Goal: Information Seeking & Learning: Learn about a topic

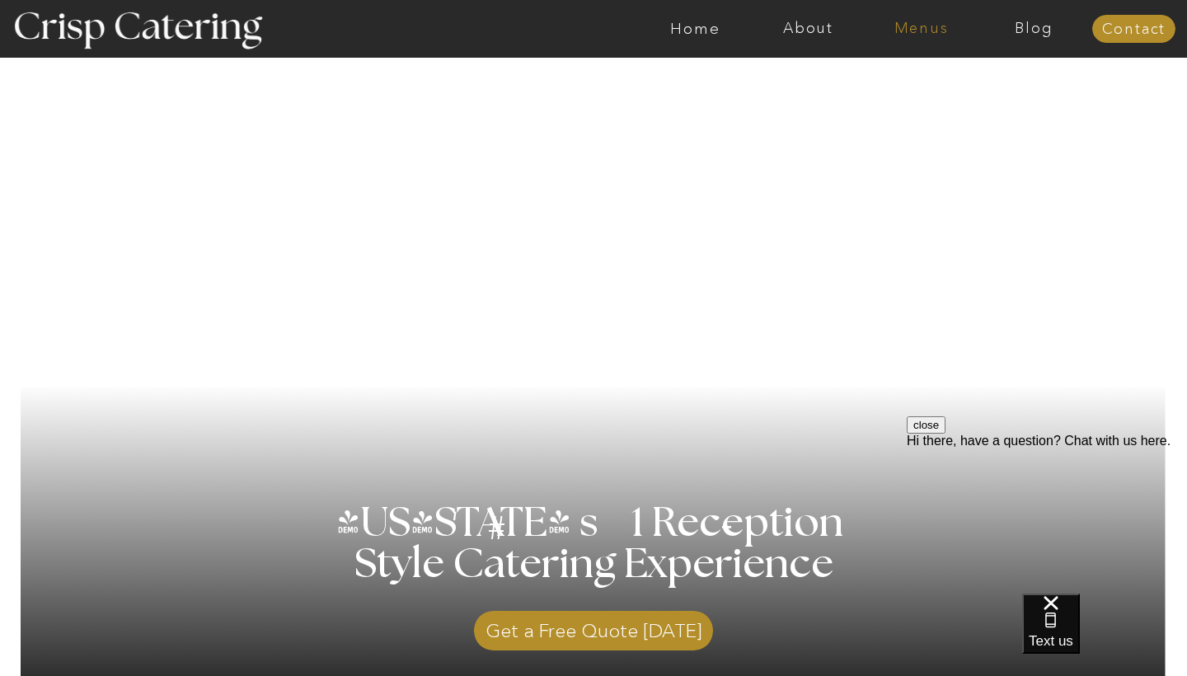
click at [930, 31] on nav "Menus" at bounding box center [921, 29] width 113 height 16
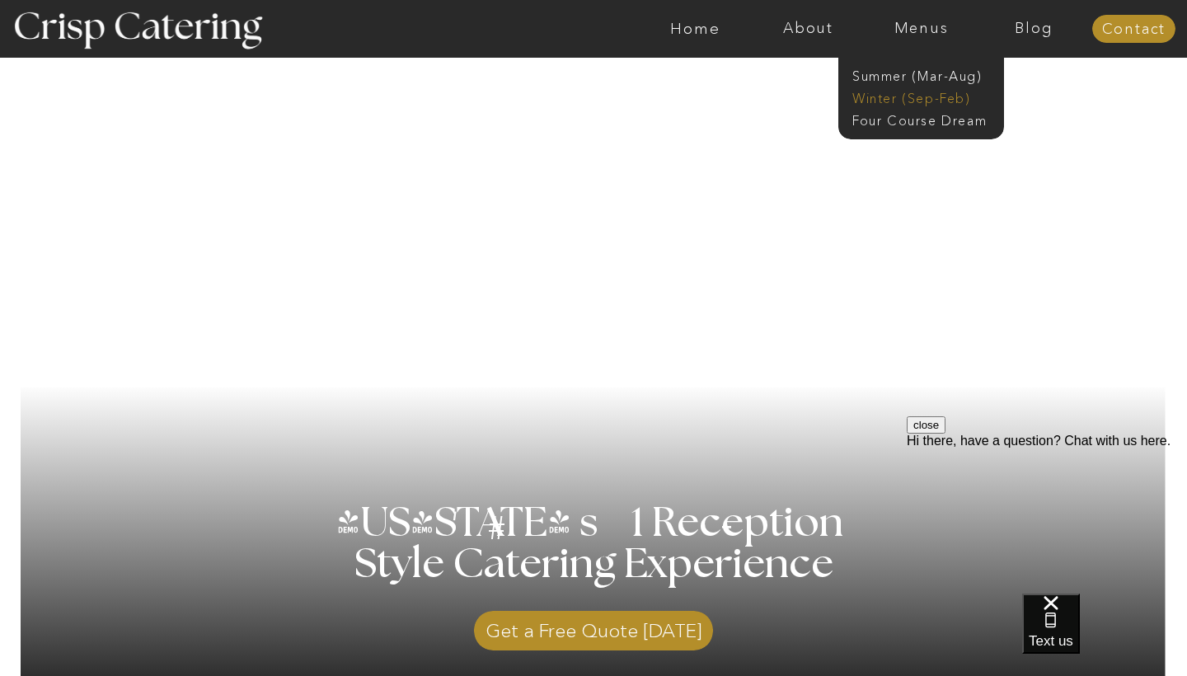
click at [930, 92] on nav "Winter (Sep-Feb)" at bounding box center [920, 97] width 135 height 16
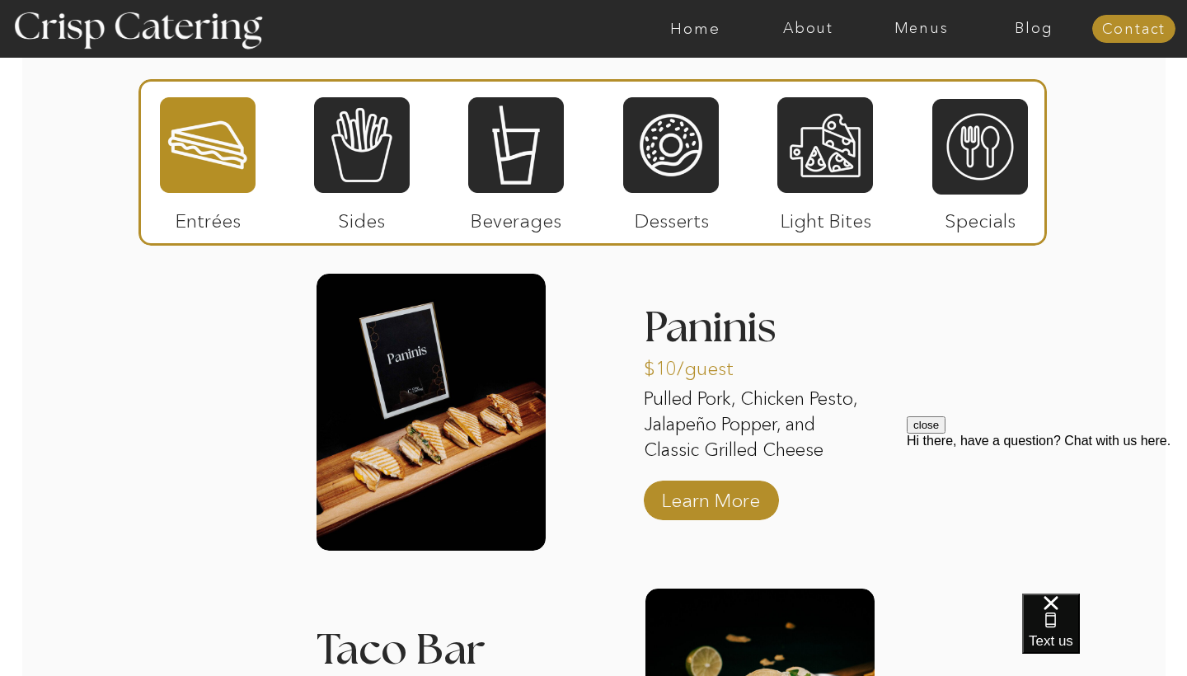
scroll to position [2024, 0]
click at [684, 161] on div at bounding box center [671, 145] width 96 height 99
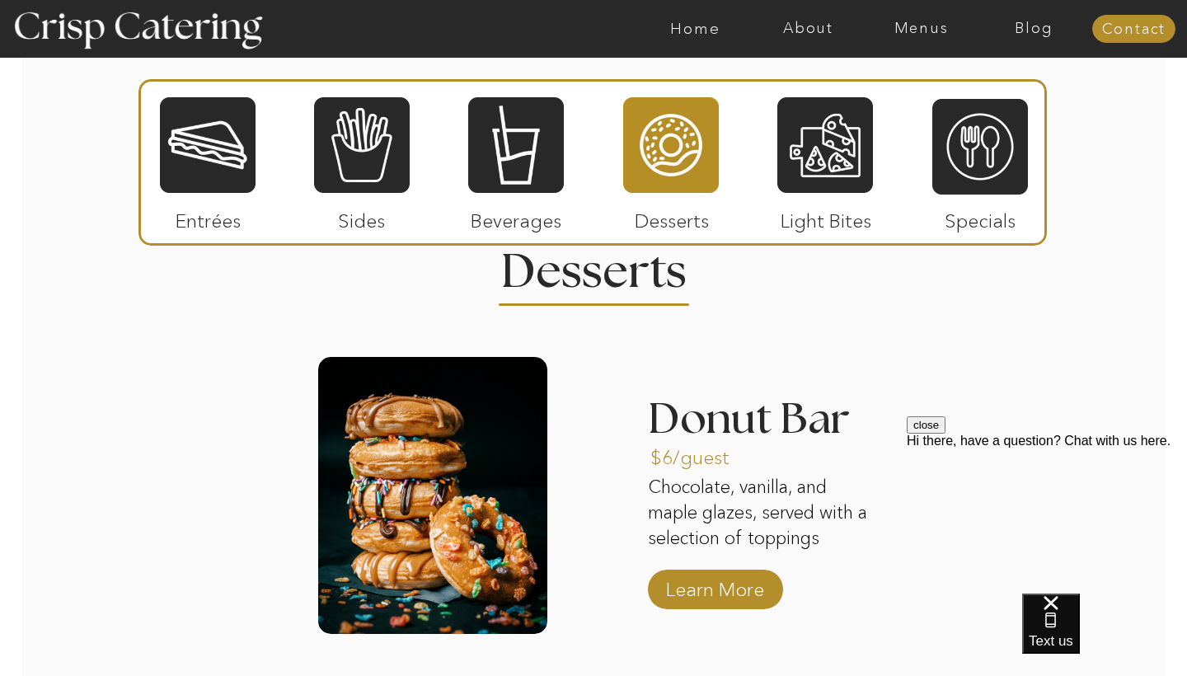
scroll to position [1982, 0]
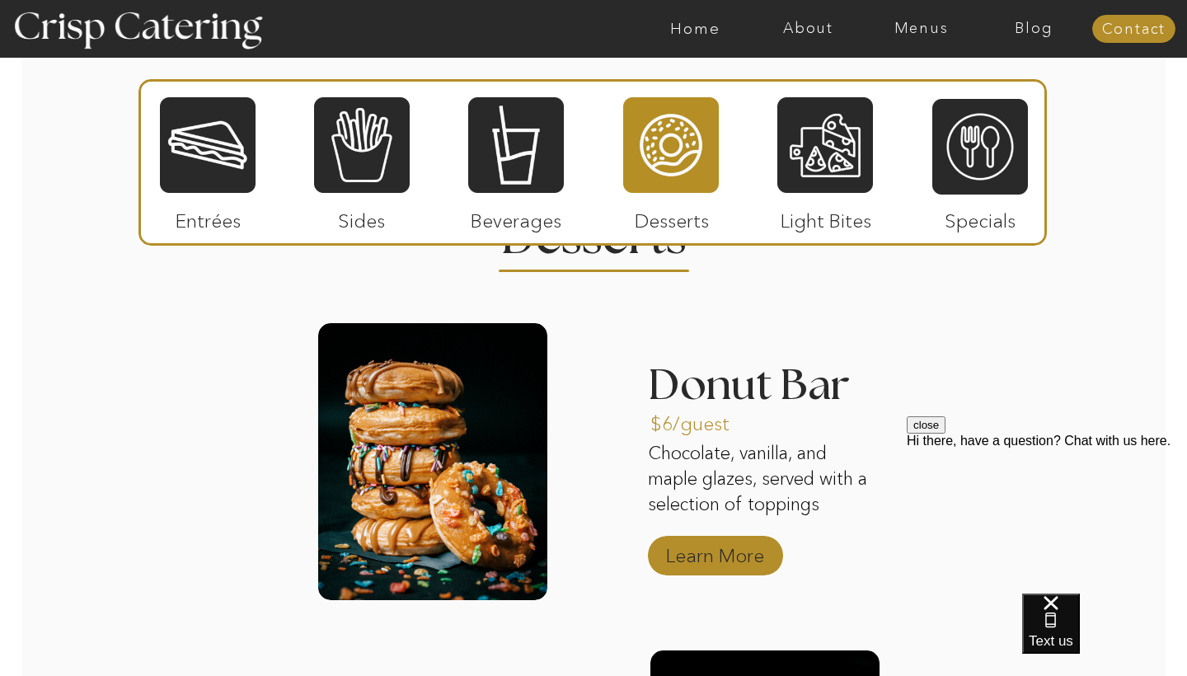
click at [689, 543] on p "Learn More" at bounding box center [716, 552] width 110 height 48
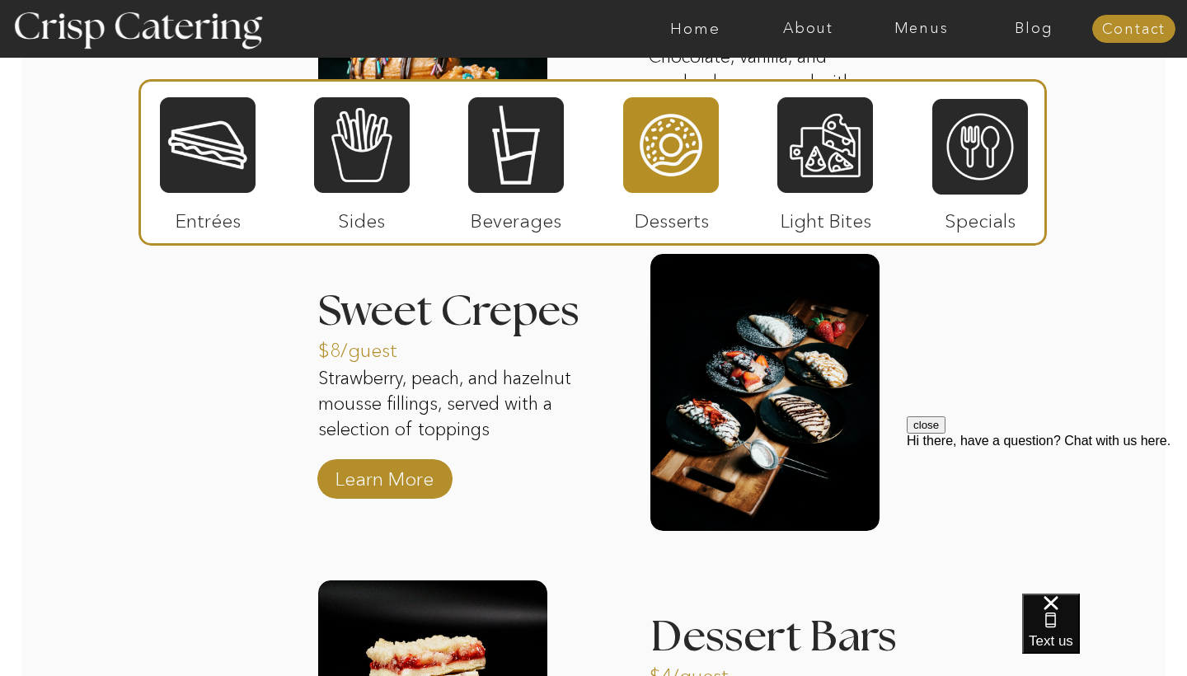
scroll to position [2368, 0]
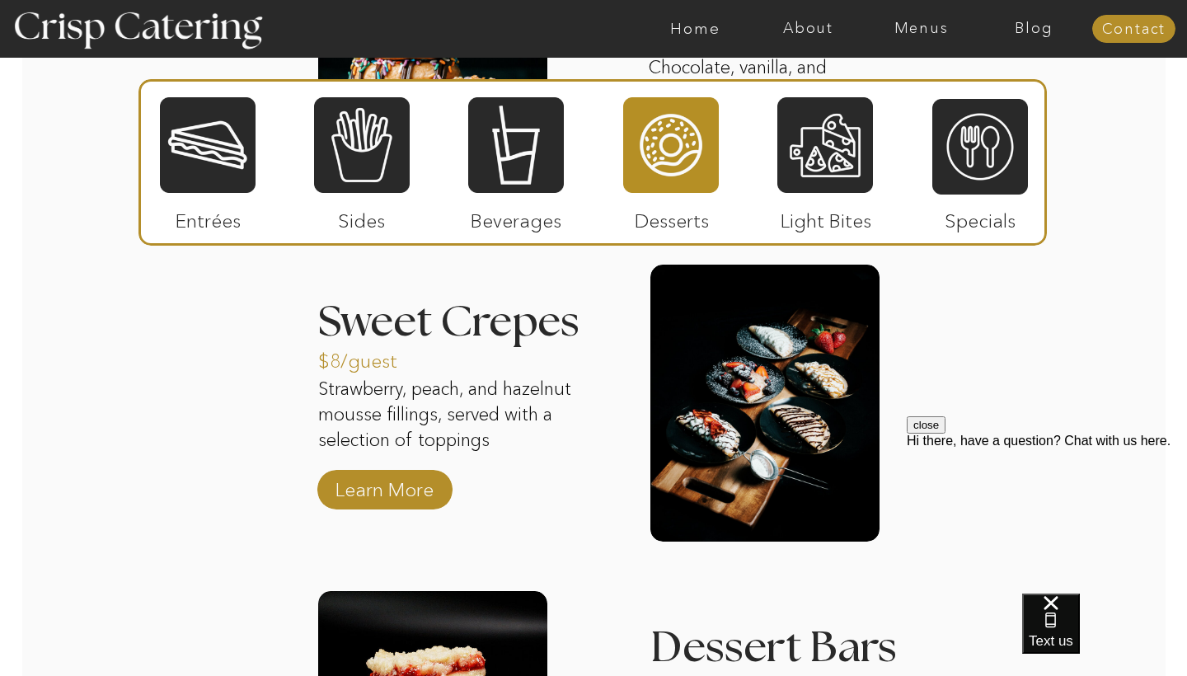
click at [462, 412] on p "Strawberry, peach, and hazelnut mousse fillings, served with a selection of top…" at bounding box center [453, 416] width 270 height 79
click at [422, 494] on p "Learn More" at bounding box center [385, 486] width 110 height 48
click at [828, 159] on div at bounding box center [826, 145] width 96 height 99
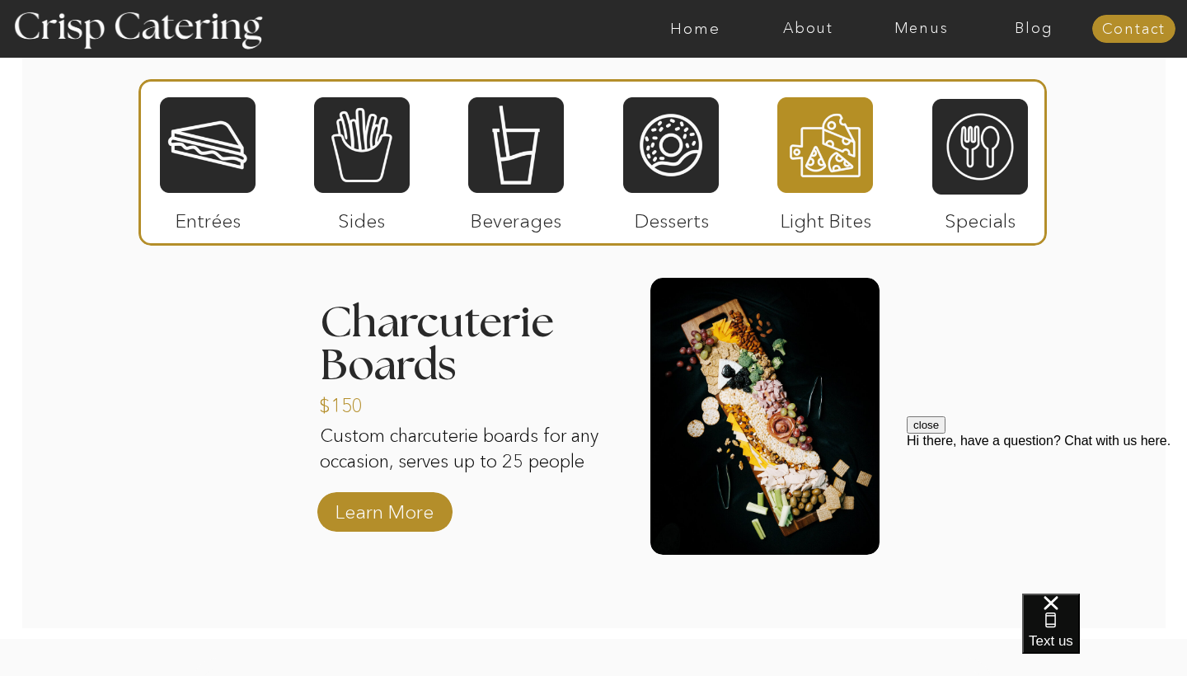
scroll to position [1979, 0]
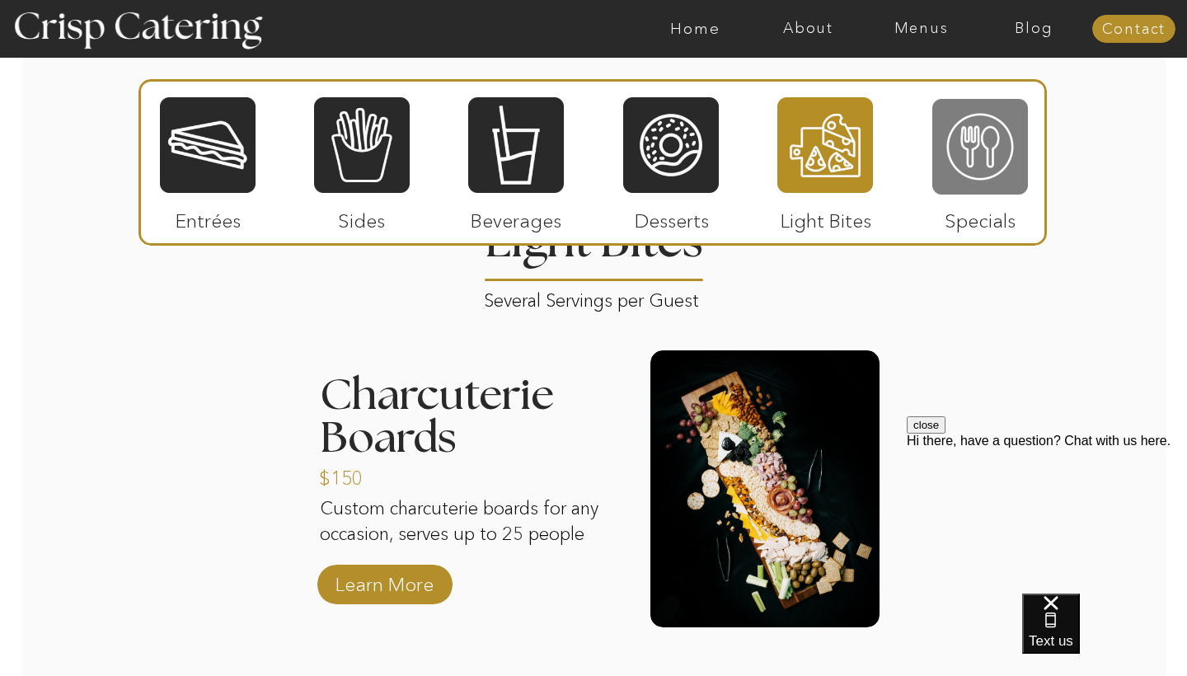
click at [994, 185] on div at bounding box center [981, 146] width 96 height 99
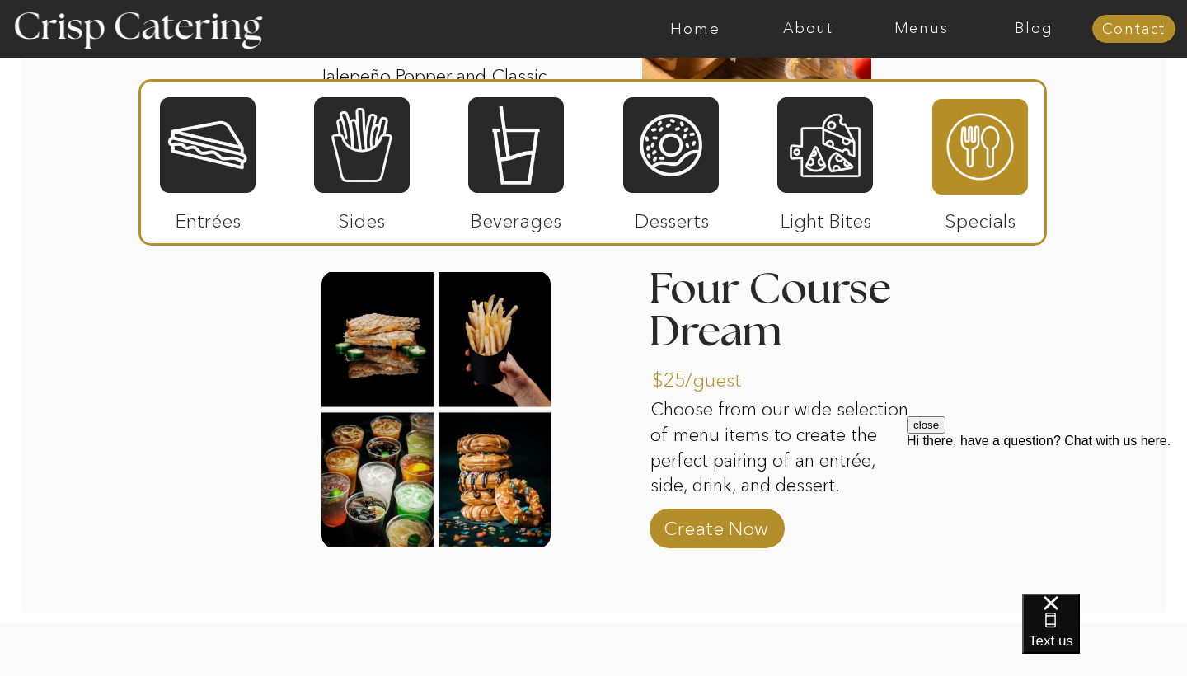
scroll to position [2372, 0]
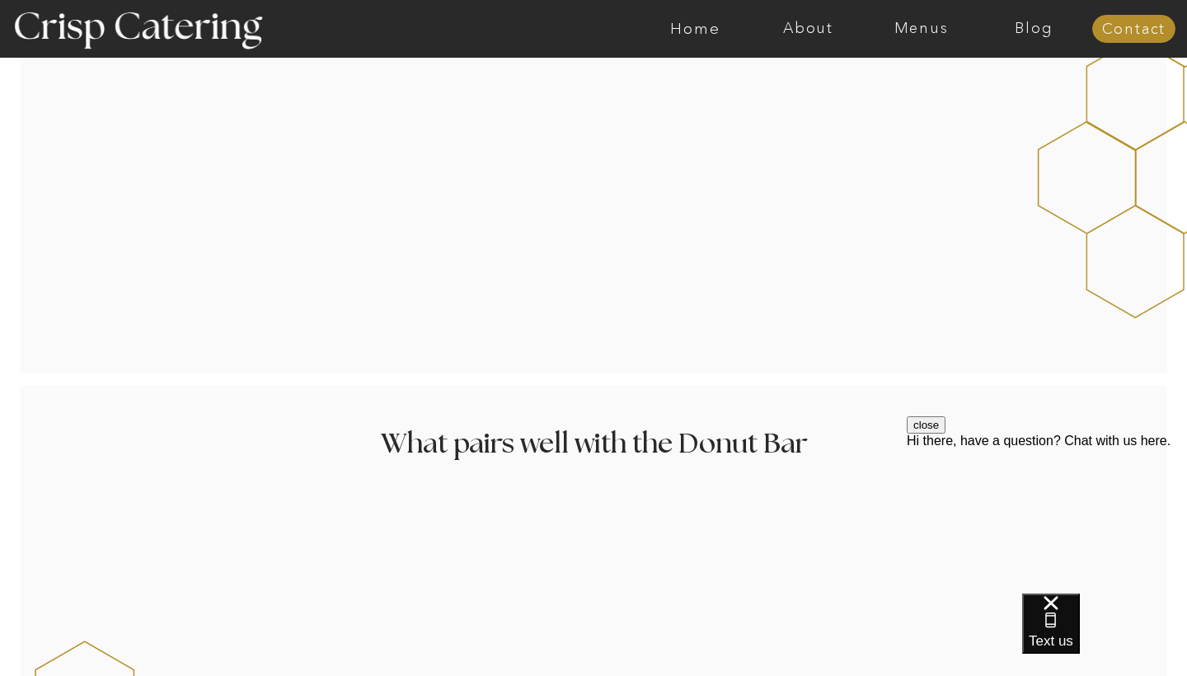
scroll to position [1465, 0]
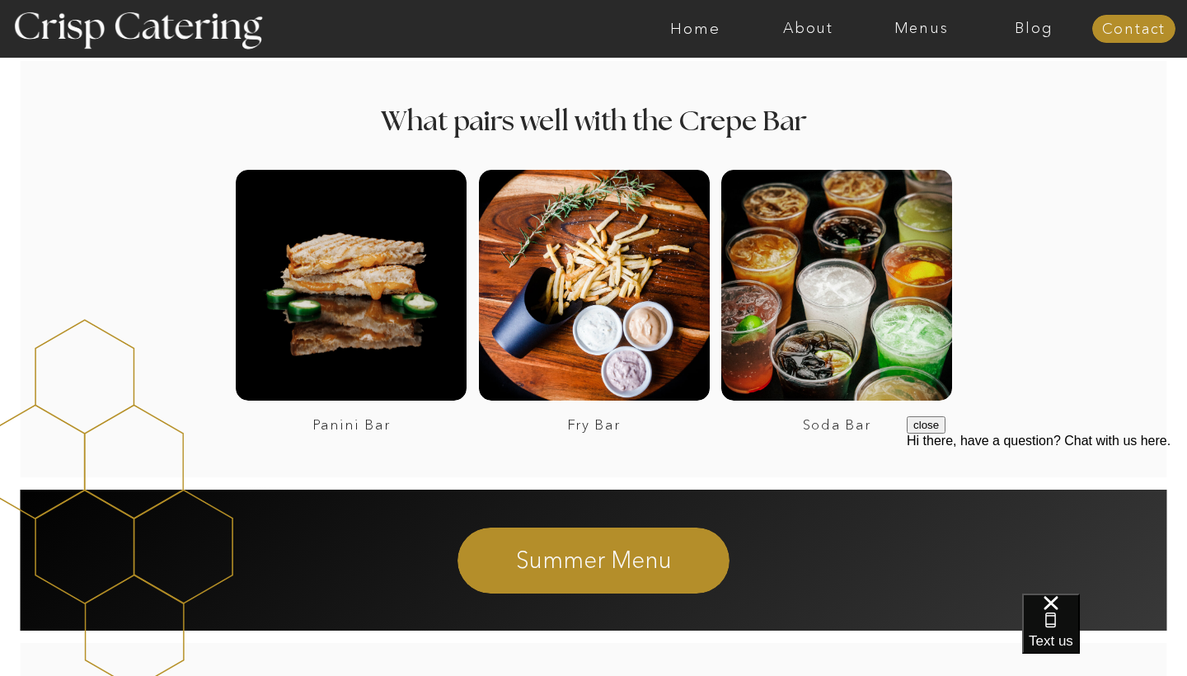
scroll to position [2426, 0]
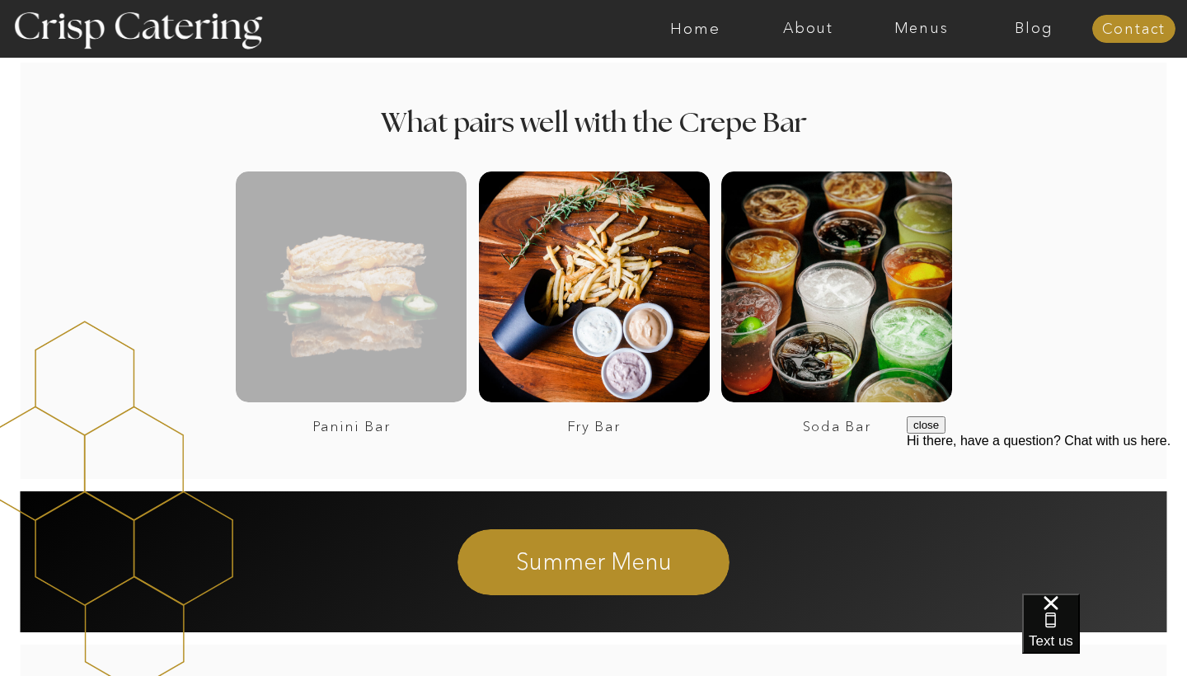
click at [393, 343] on div at bounding box center [351, 287] width 231 height 231
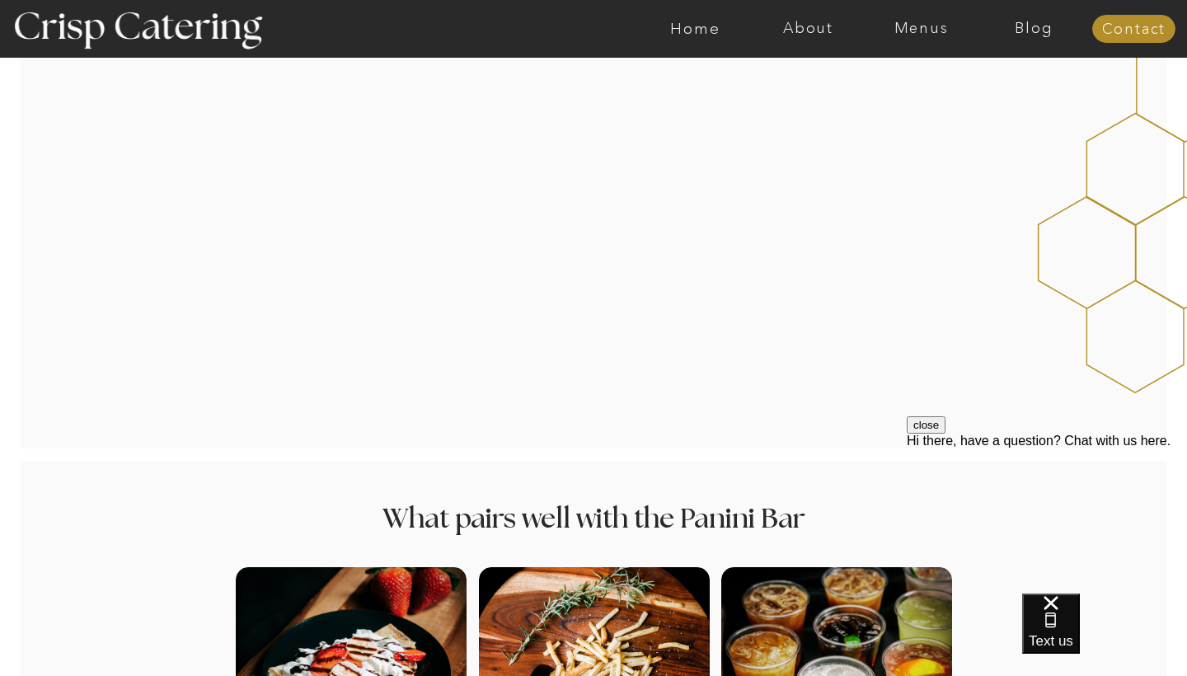
scroll to position [1506, 0]
